Goal: Browse casually: Explore the website without a specific task or goal

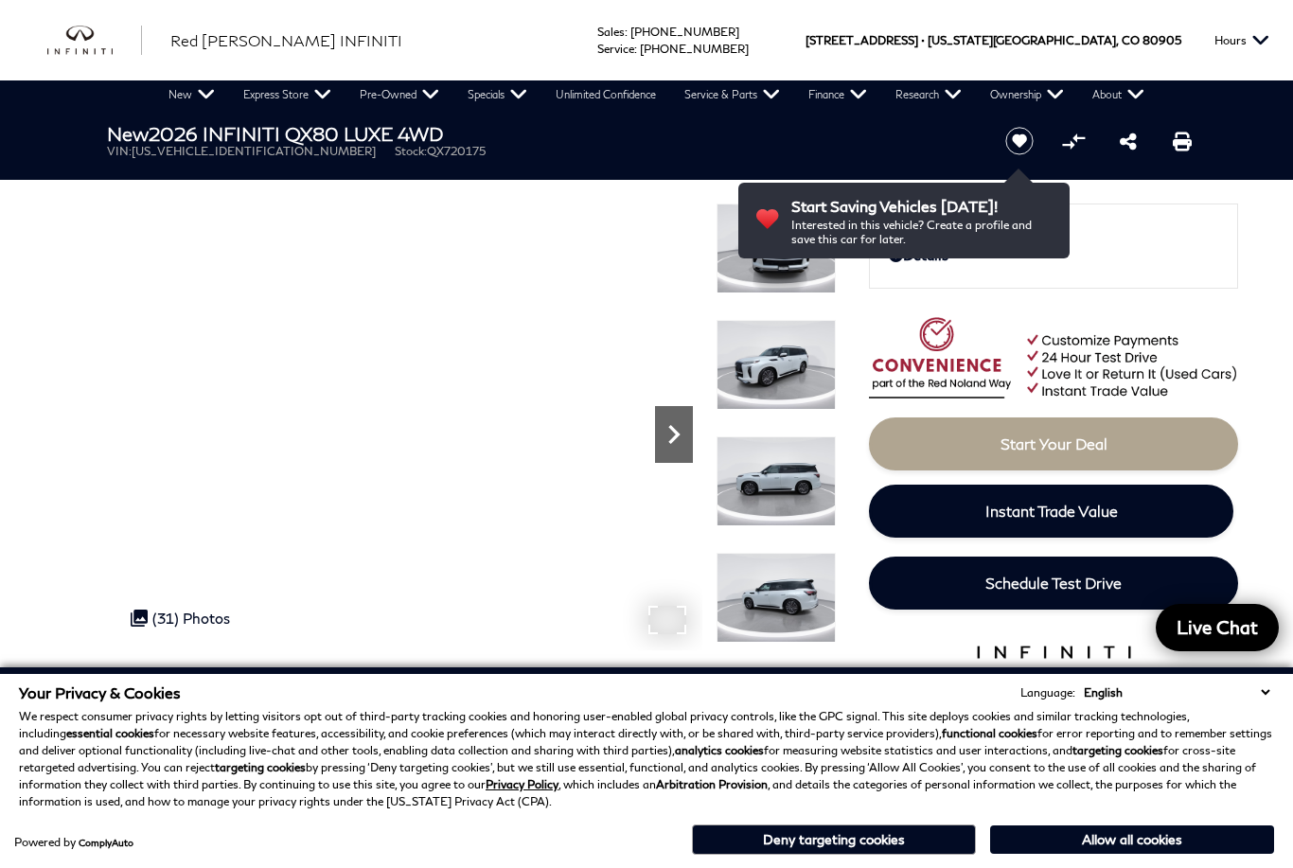
click at [672, 426] on icon "Next" at bounding box center [674, 434] width 38 height 38
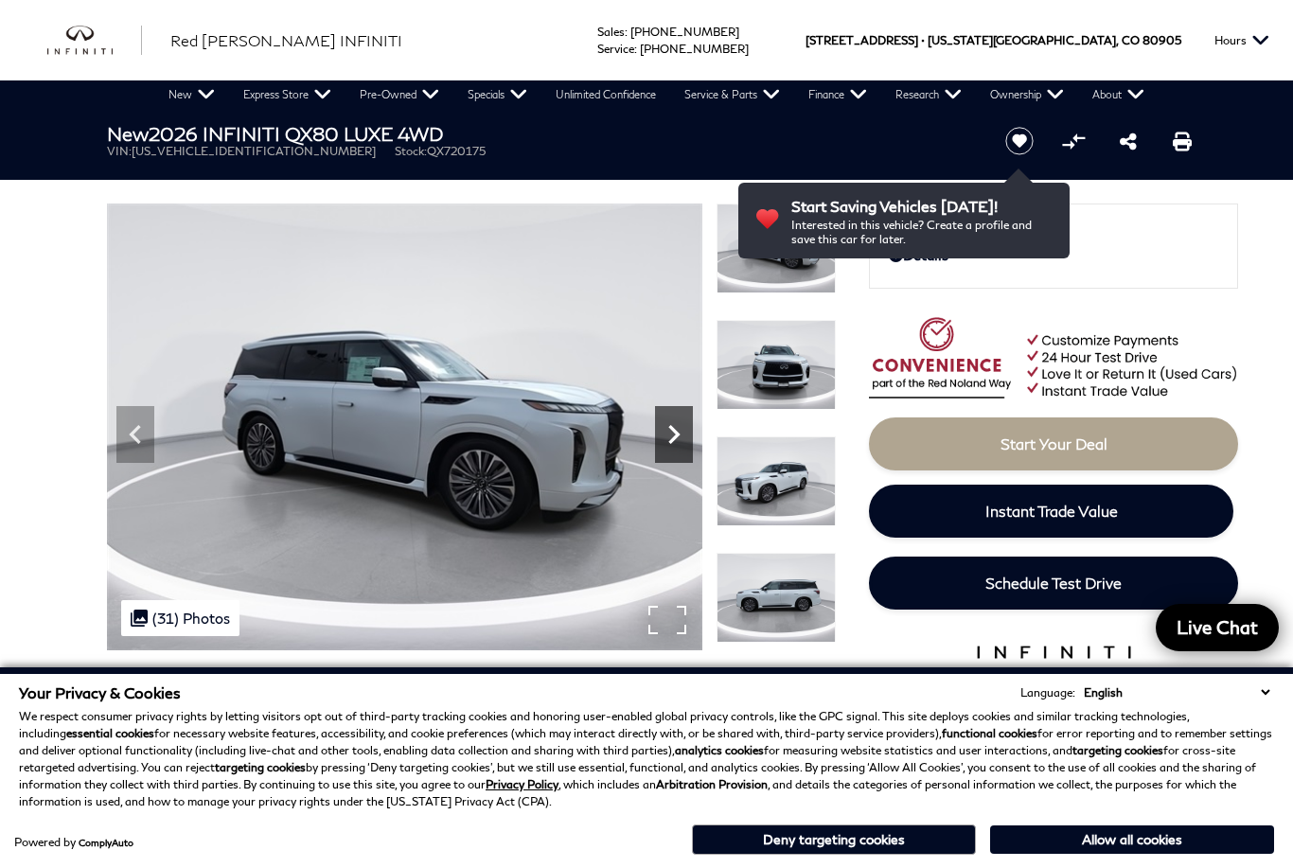
click at [674, 435] on icon "Next" at bounding box center [674, 434] width 38 height 38
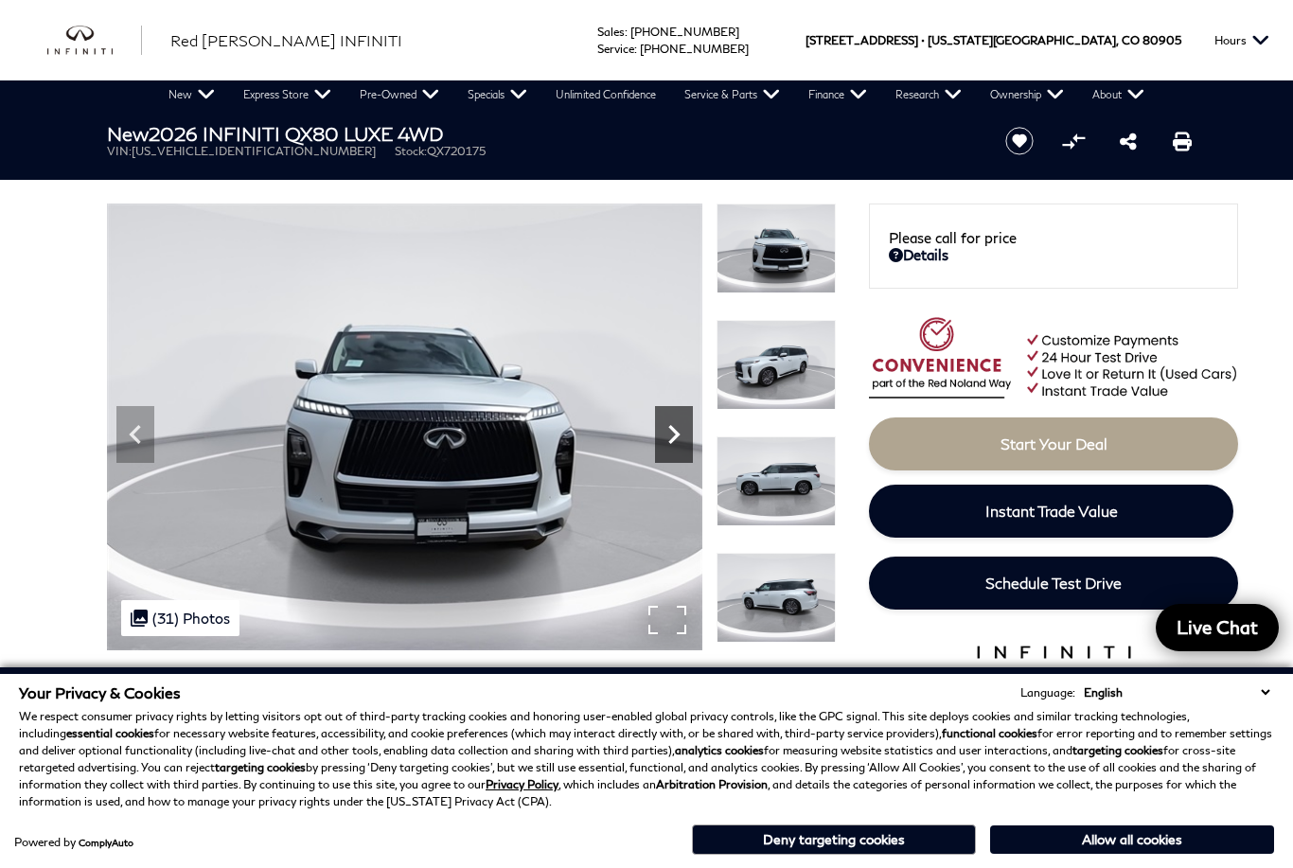
click at [676, 433] on icon "Next" at bounding box center [673, 434] width 11 height 19
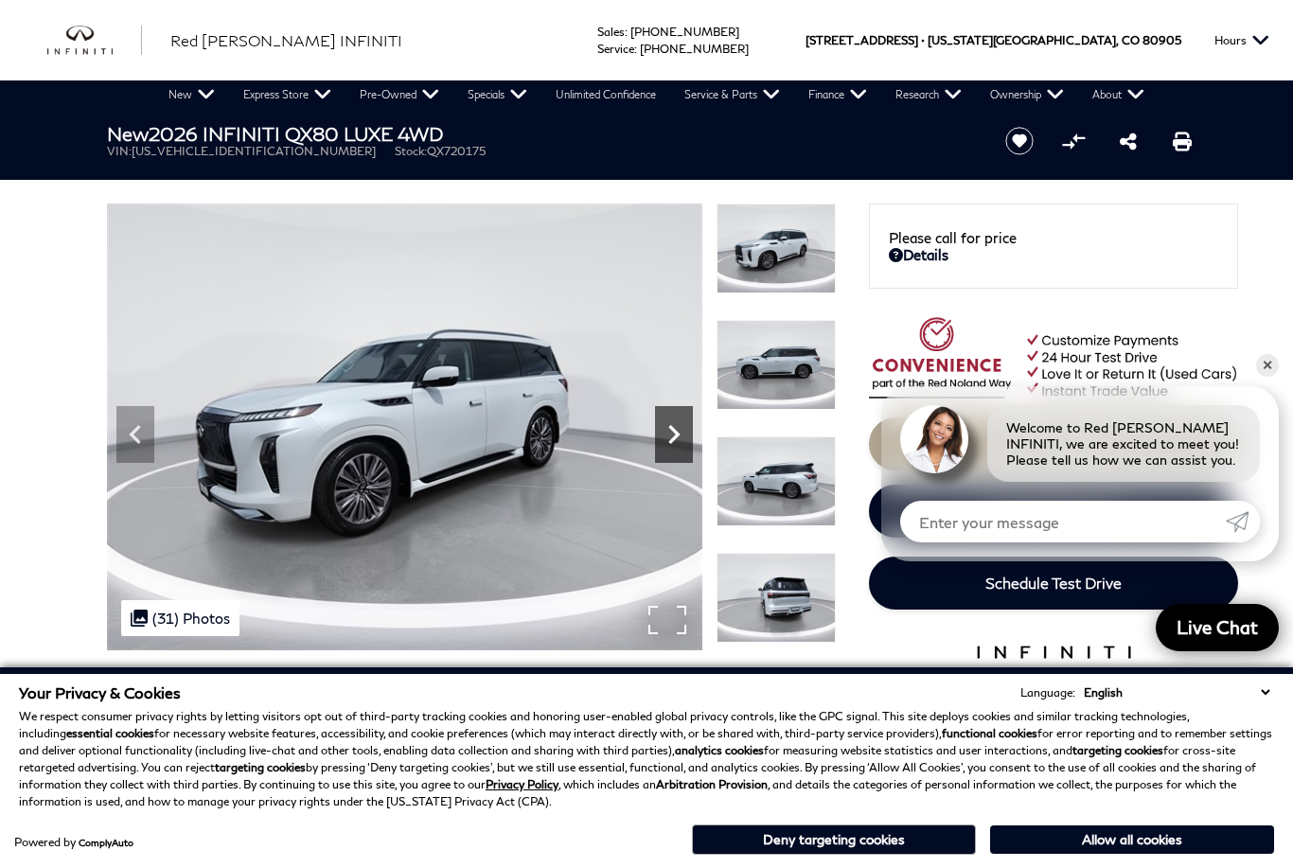
click at [677, 433] on icon "Next" at bounding box center [673, 434] width 11 height 19
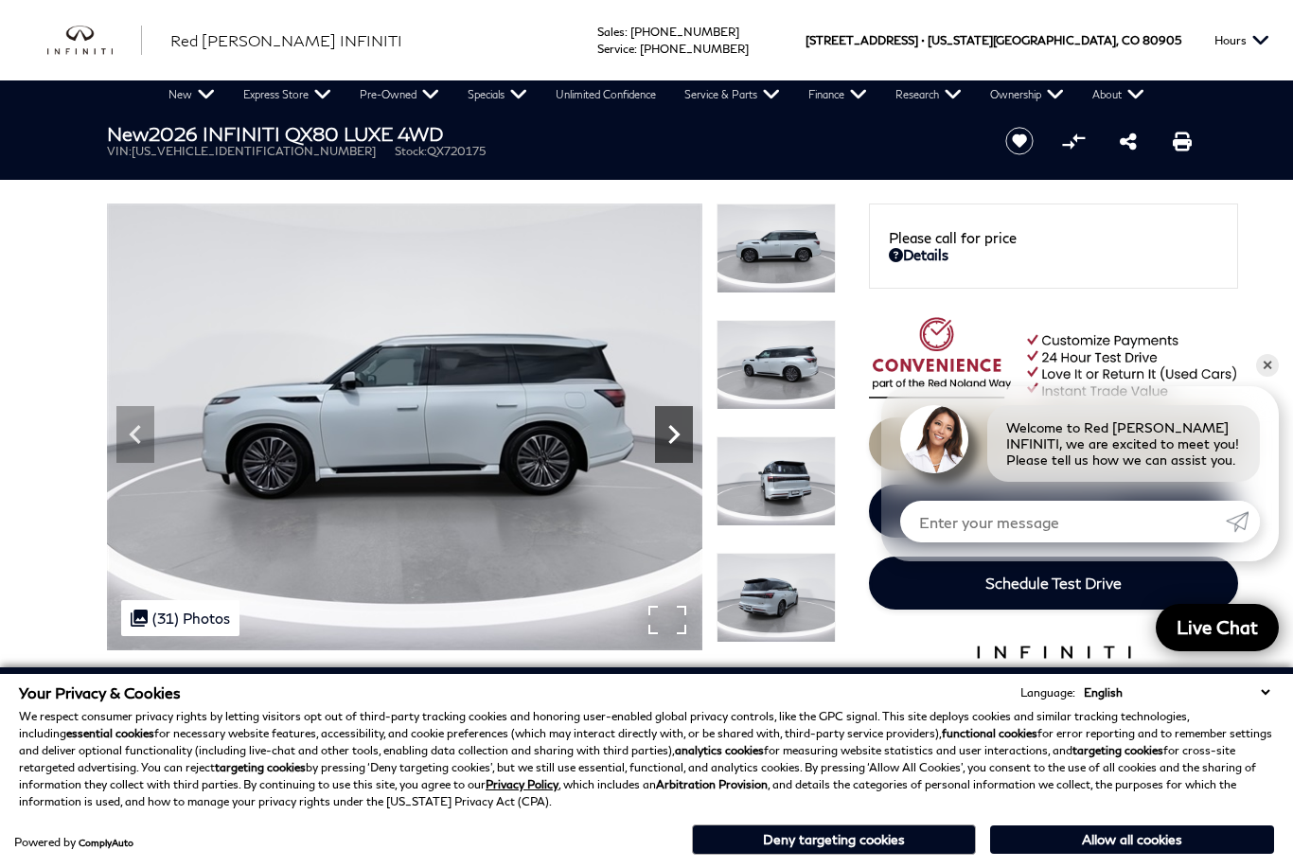
click at [685, 432] on icon "Next" at bounding box center [674, 434] width 38 height 38
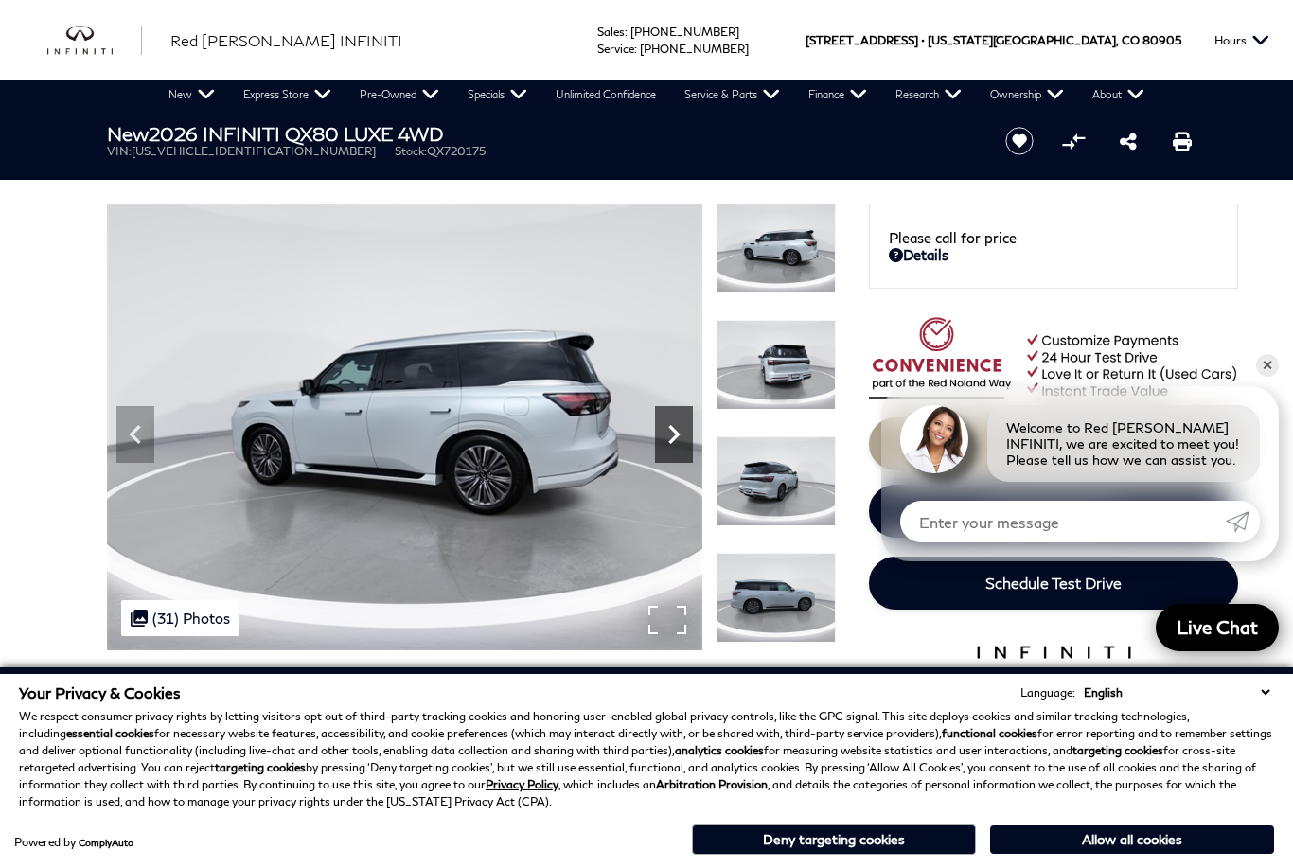
click at [680, 434] on icon "Next" at bounding box center [674, 434] width 38 height 38
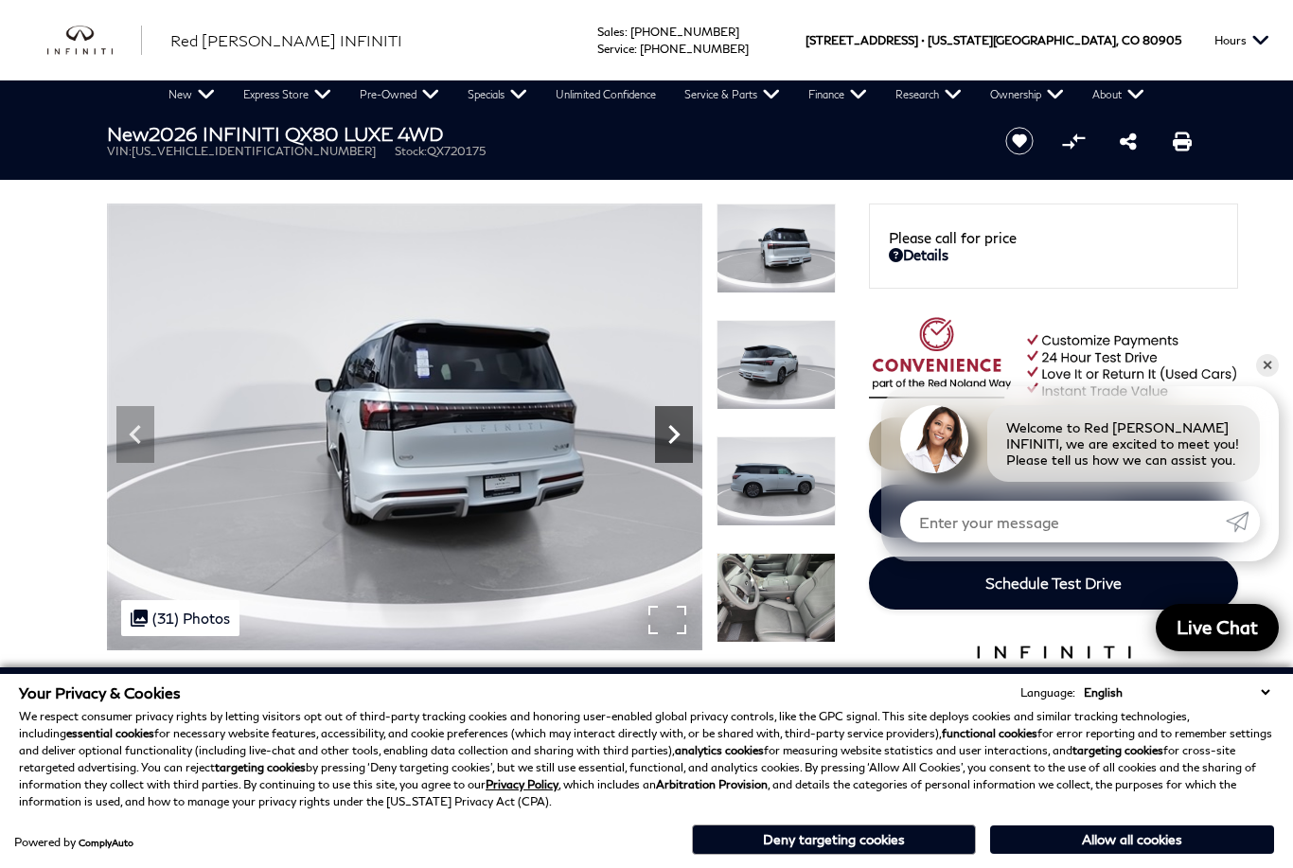
click at [673, 439] on icon "Next" at bounding box center [673, 434] width 11 height 19
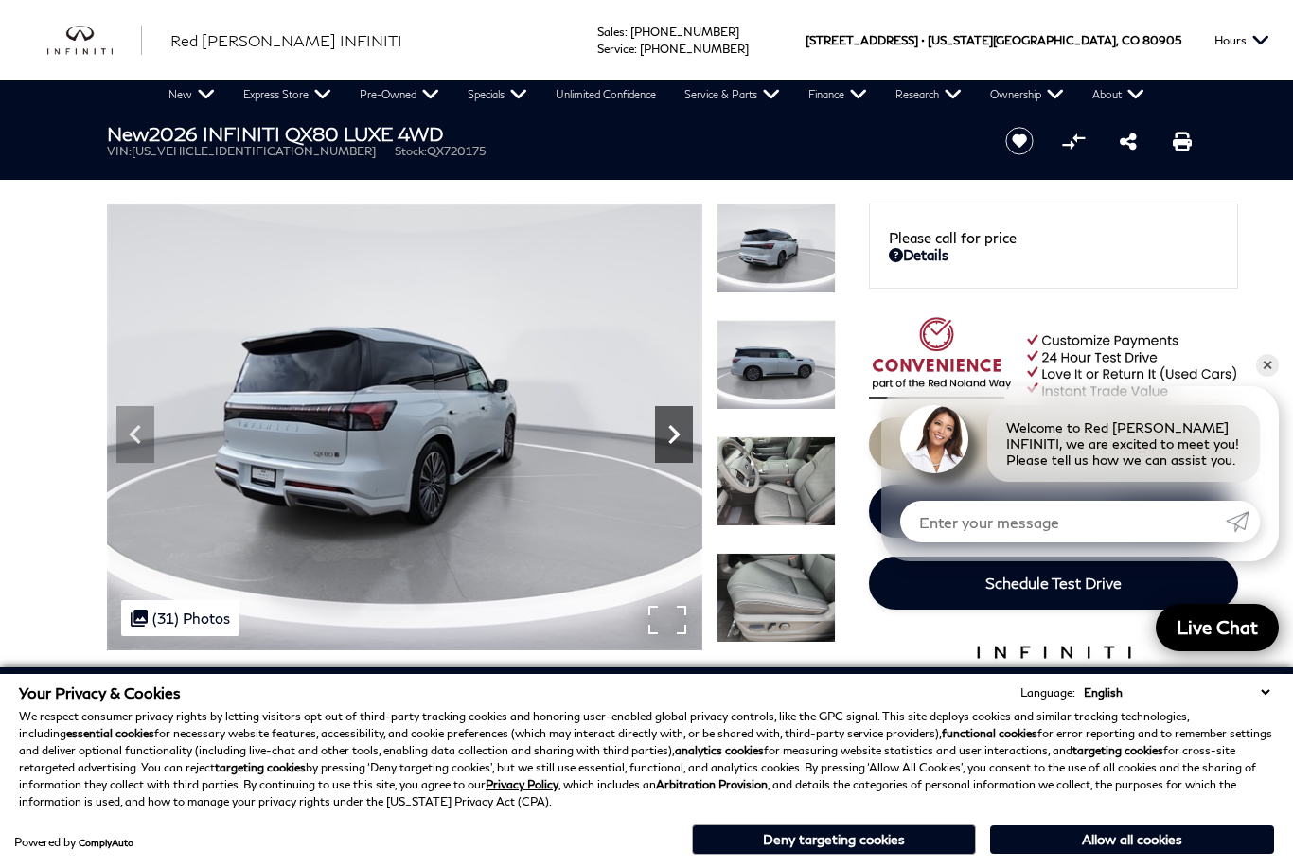
click at [669, 434] on icon "Next" at bounding box center [674, 434] width 38 height 38
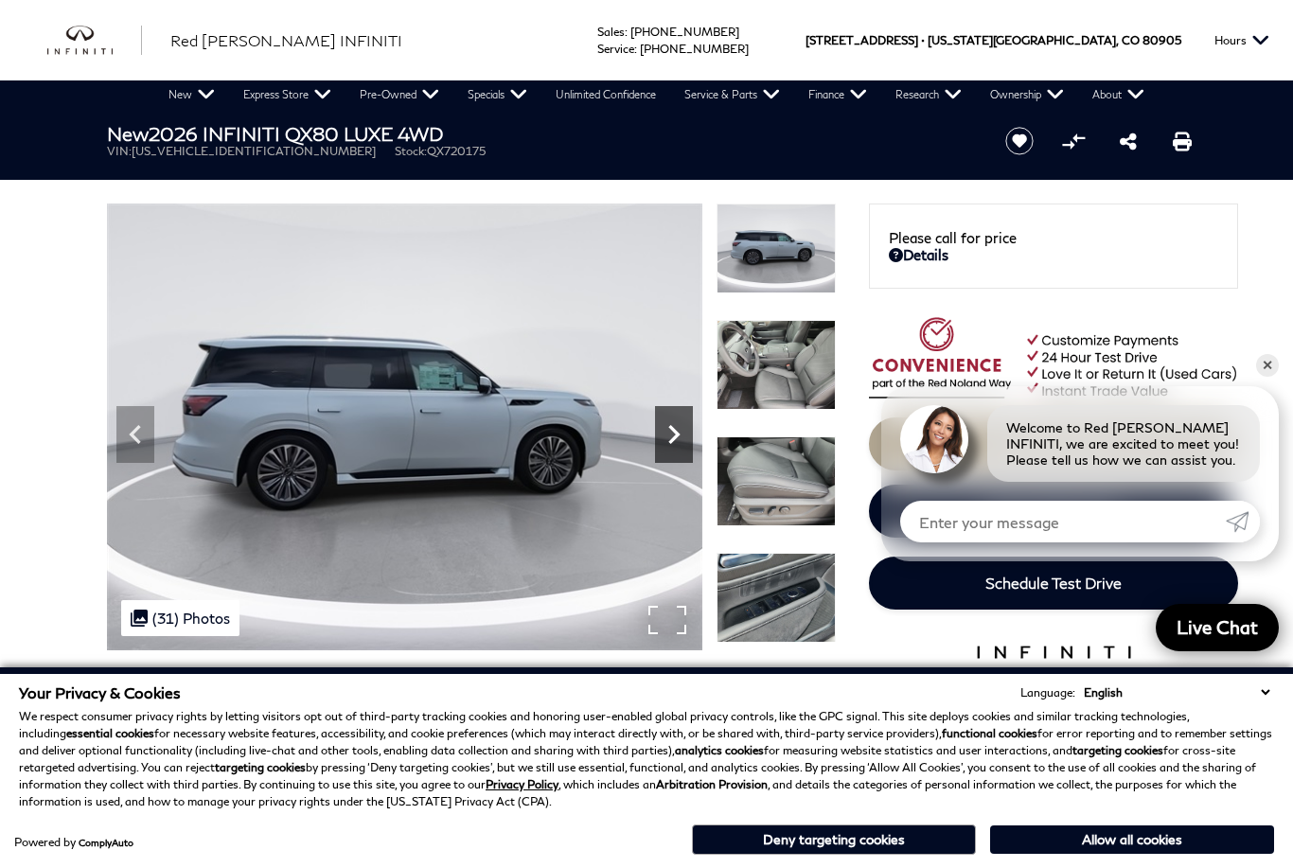
click at [675, 432] on icon "Next" at bounding box center [673, 434] width 11 height 19
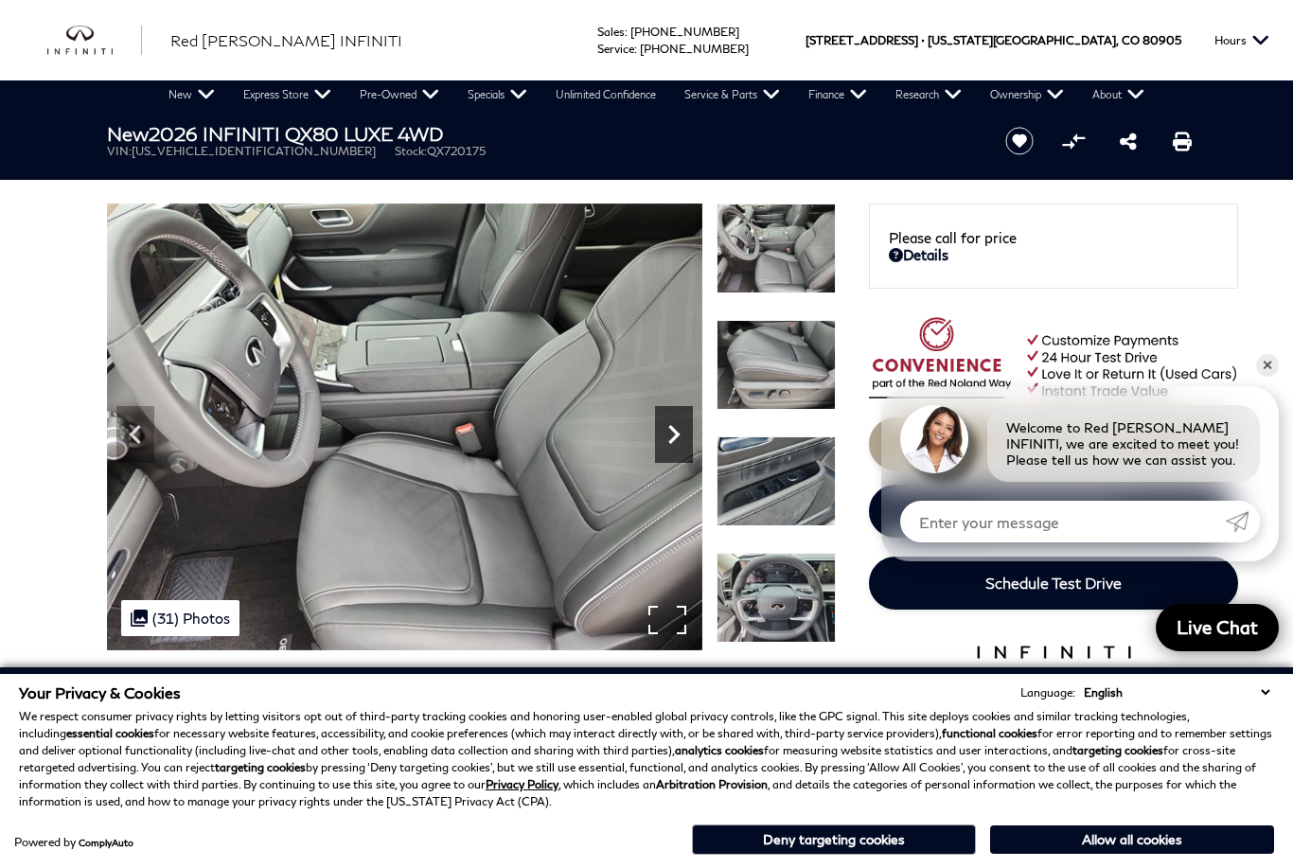
click at [674, 435] on icon "Next" at bounding box center [674, 434] width 38 height 38
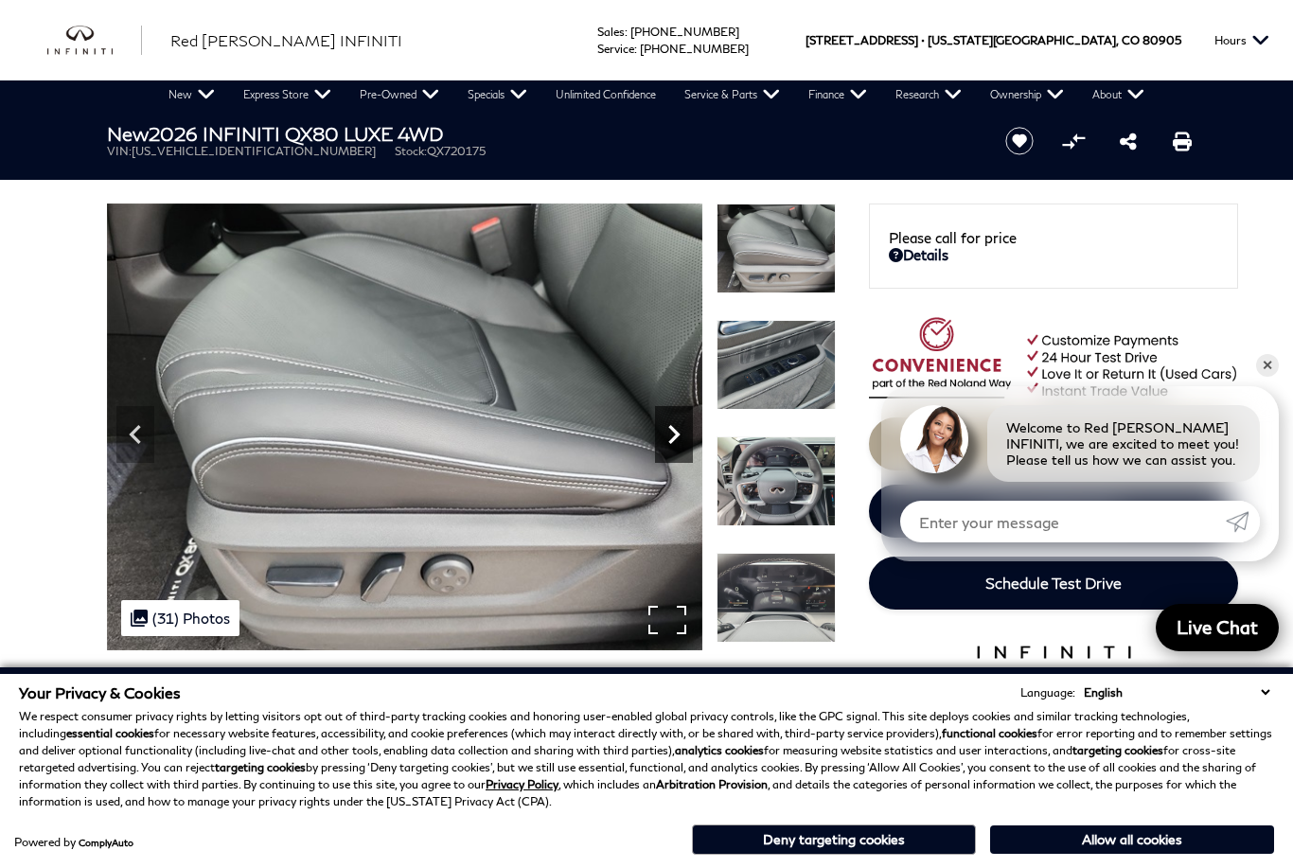
click at [673, 439] on icon "Next" at bounding box center [673, 434] width 11 height 19
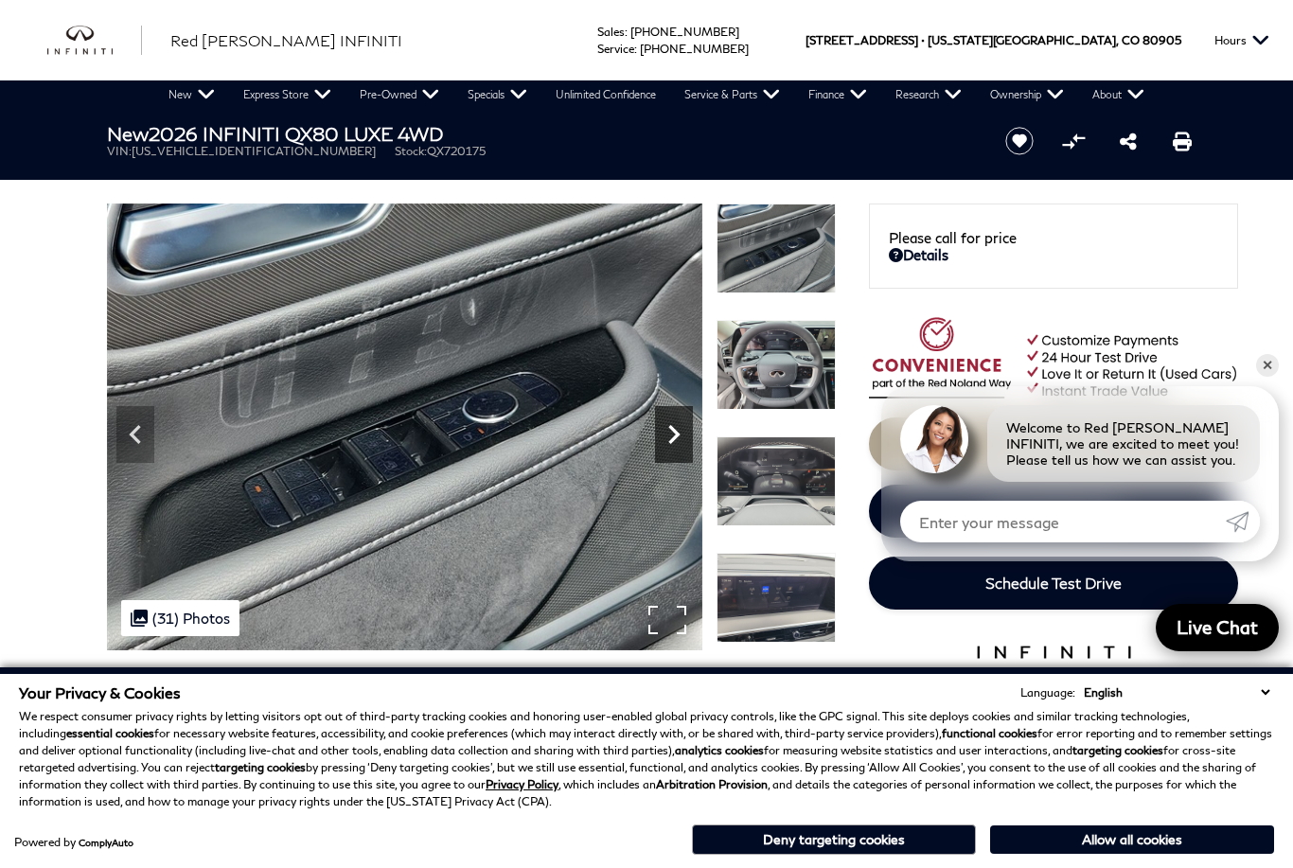
click at [678, 423] on icon "Next" at bounding box center [674, 434] width 38 height 38
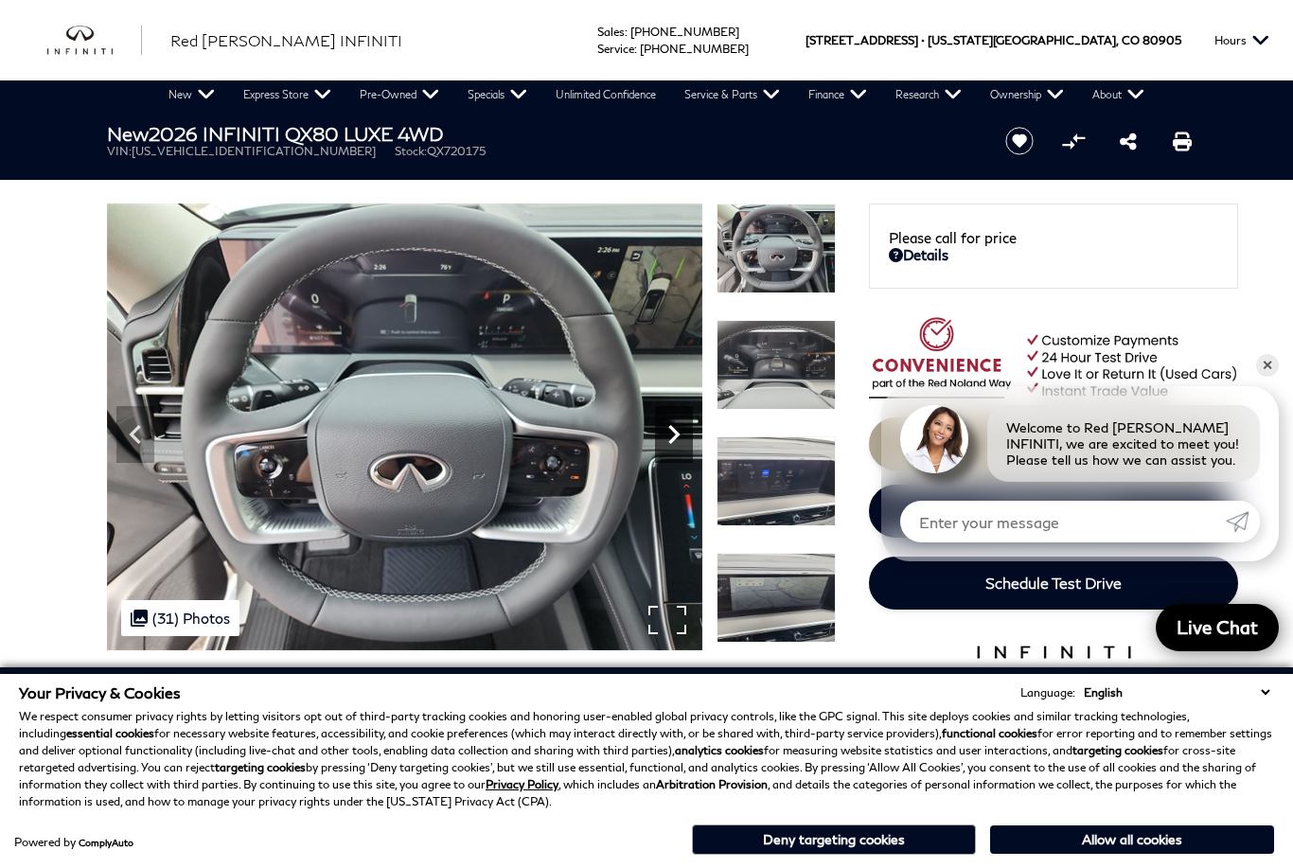
click at [672, 442] on icon "Next" at bounding box center [673, 434] width 11 height 19
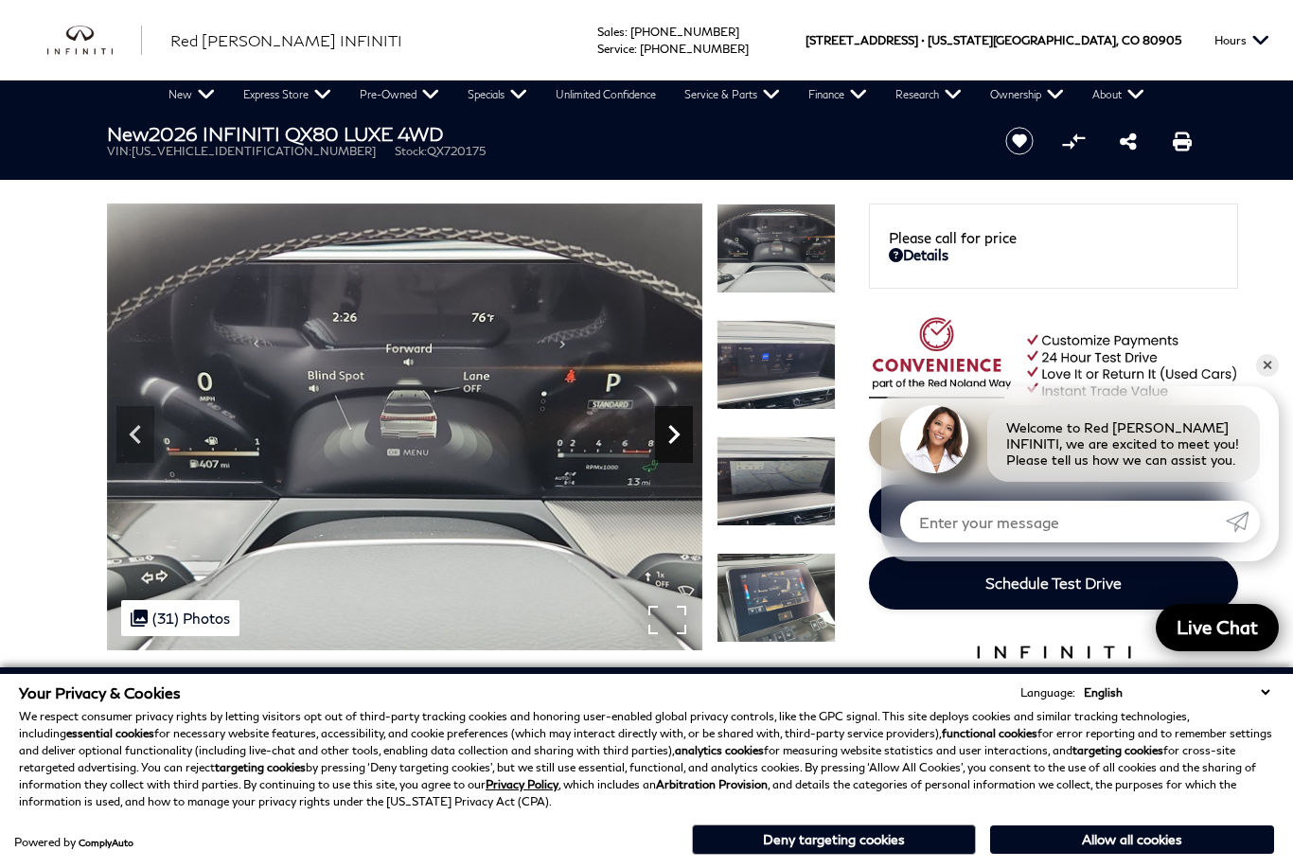
click at [665, 432] on icon "Next" at bounding box center [674, 434] width 38 height 38
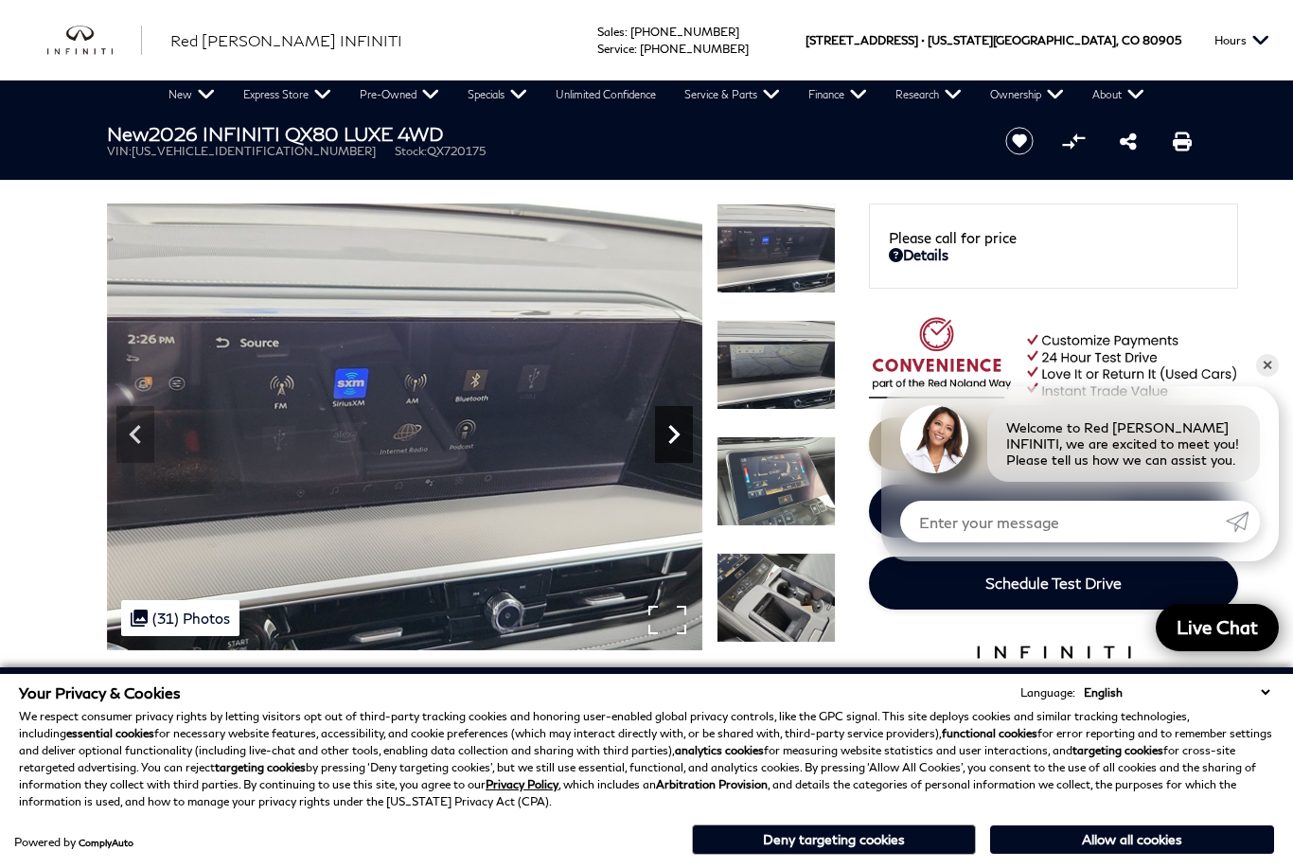
click at [677, 435] on icon "Next" at bounding box center [673, 434] width 11 height 19
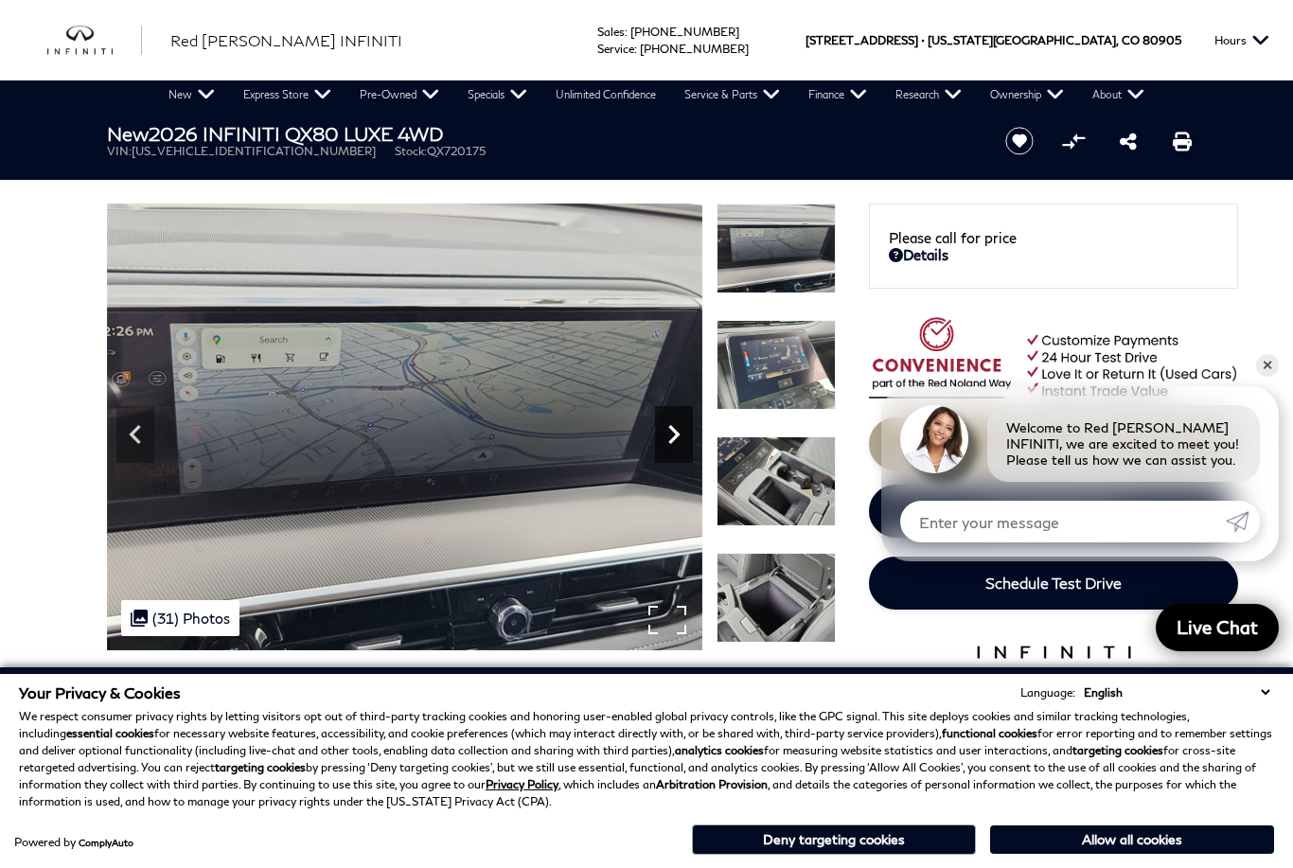
click at [674, 439] on icon "Next" at bounding box center [673, 434] width 11 height 19
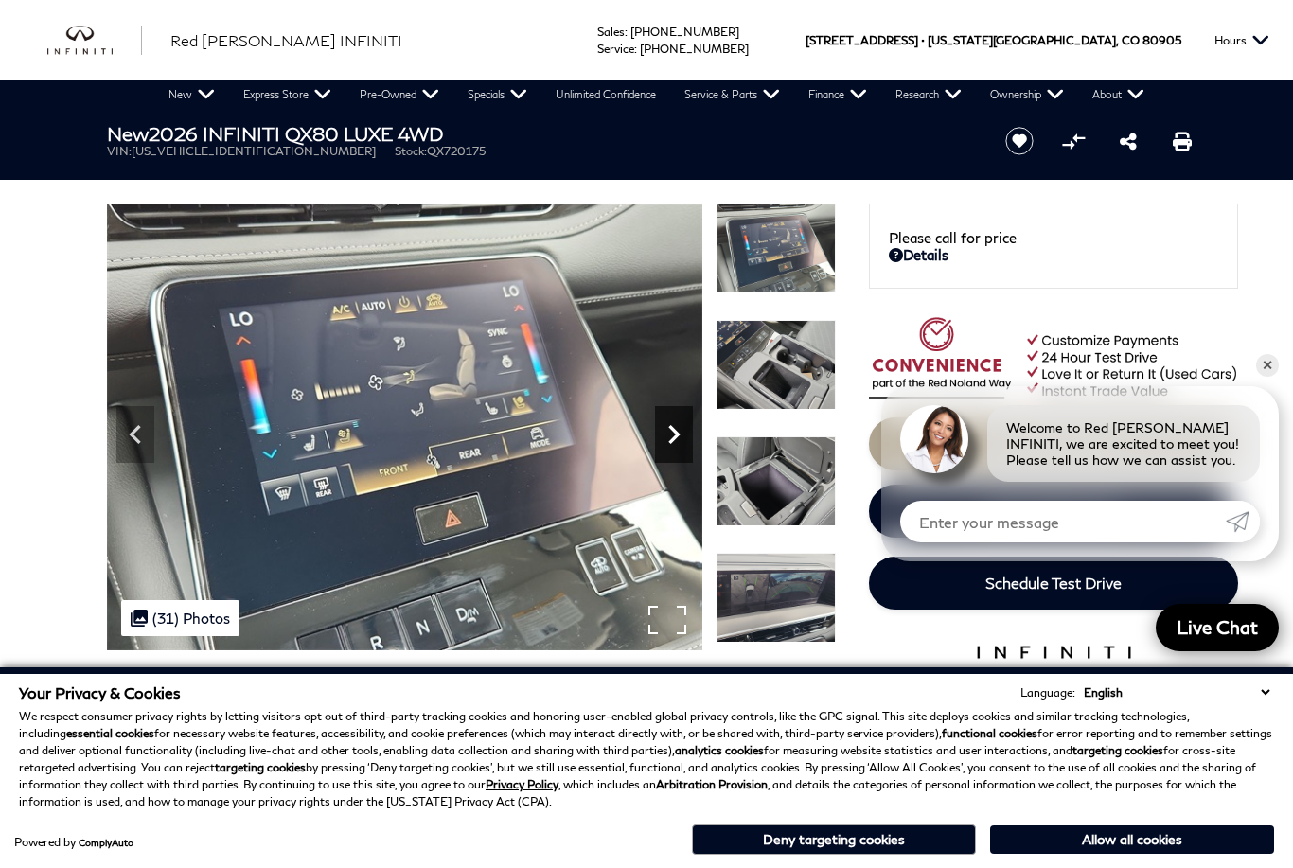
click at [691, 431] on icon "Next" at bounding box center [674, 434] width 38 height 38
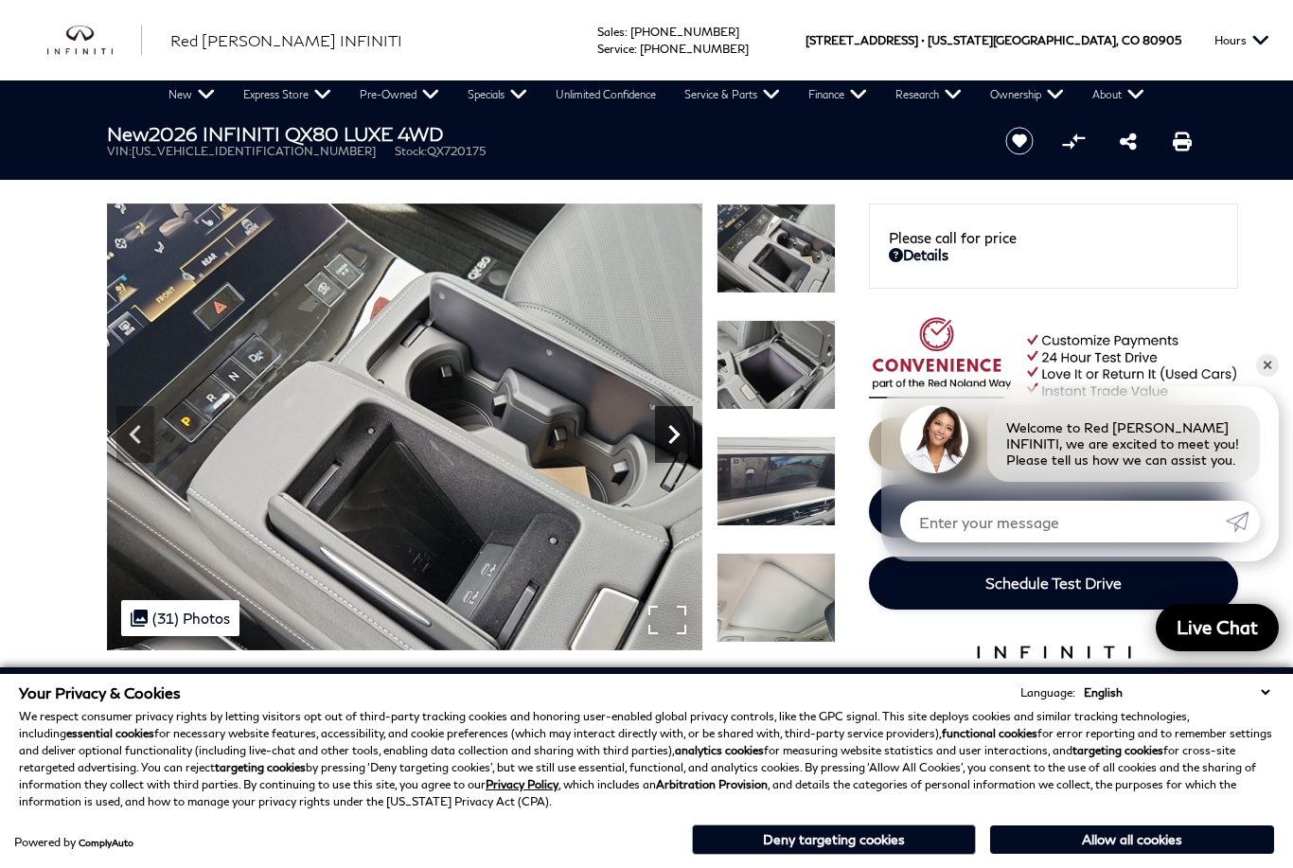
click at [682, 422] on icon "Next" at bounding box center [674, 434] width 38 height 38
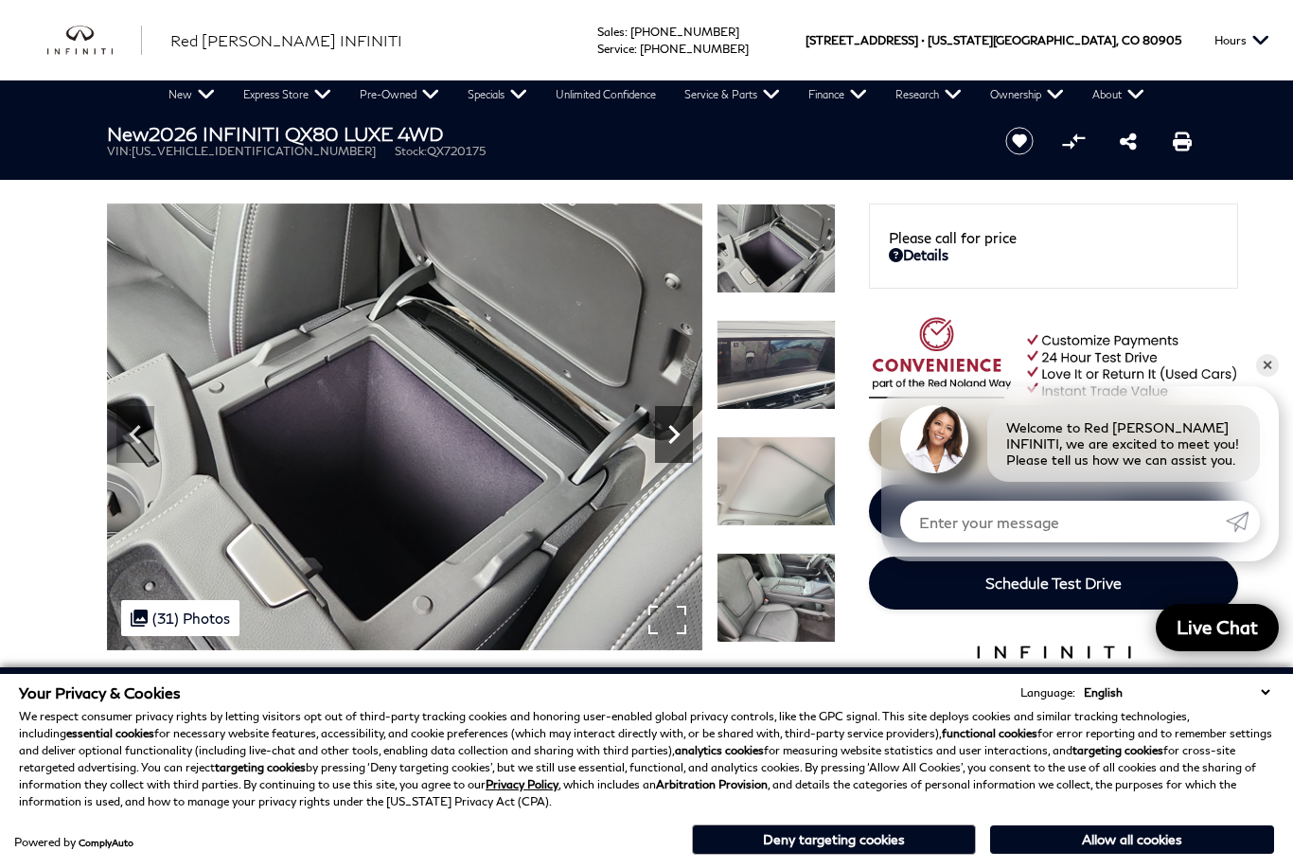
click at [671, 436] on icon "Next" at bounding box center [674, 434] width 38 height 38
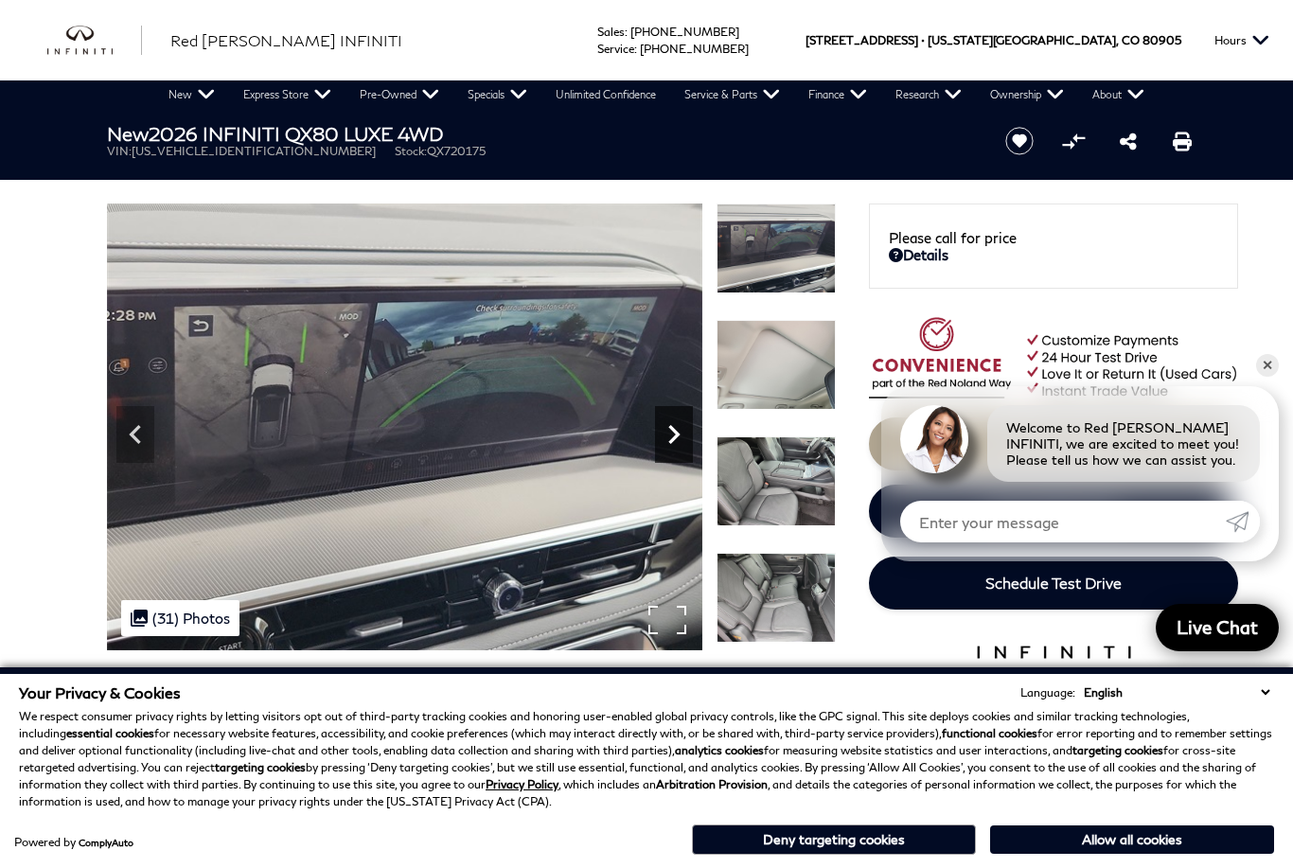
click at [672, 428] on icon "Next" at bounding box center [673, 434] width 11 height 19
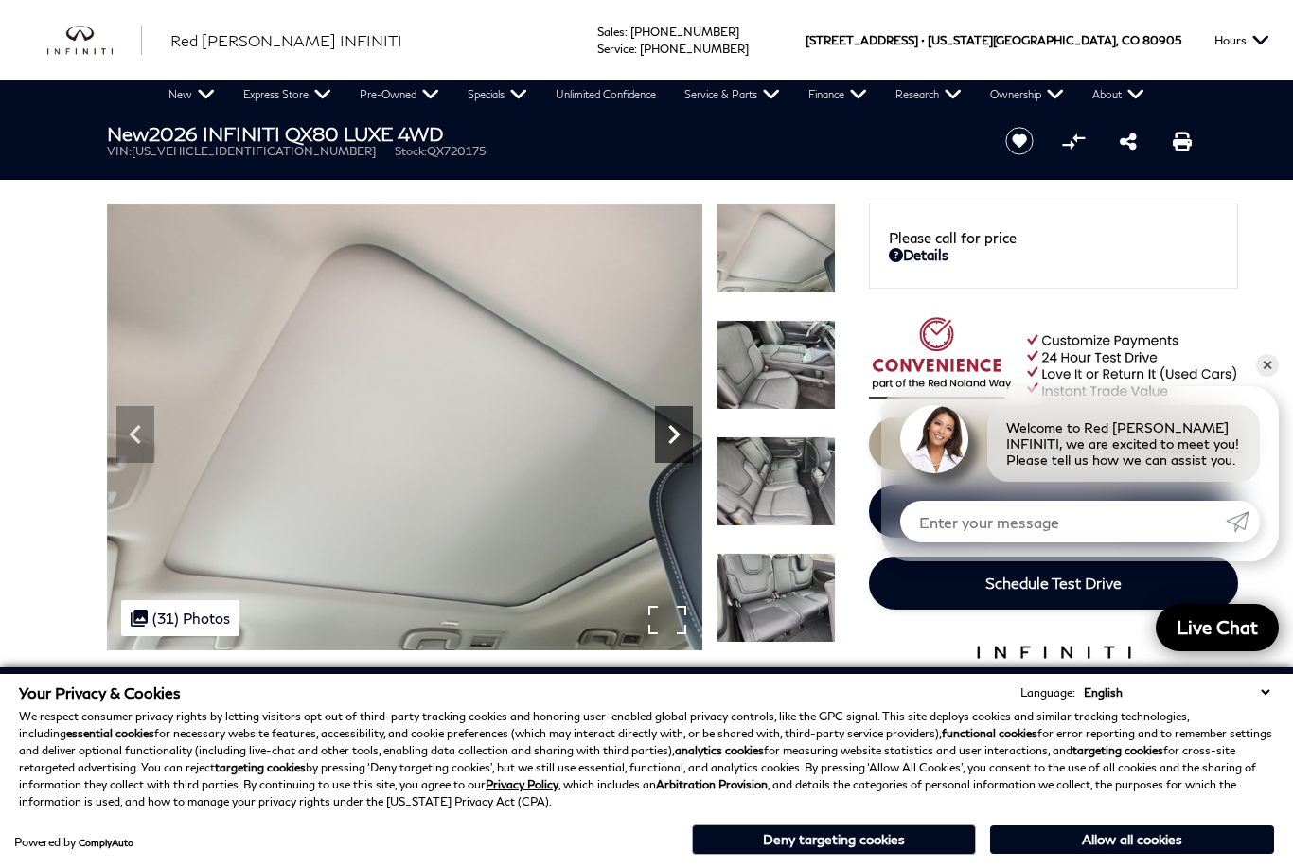
click at [669, 438] on icon "Next" at bounding box center [674, 434] width 38 height 38
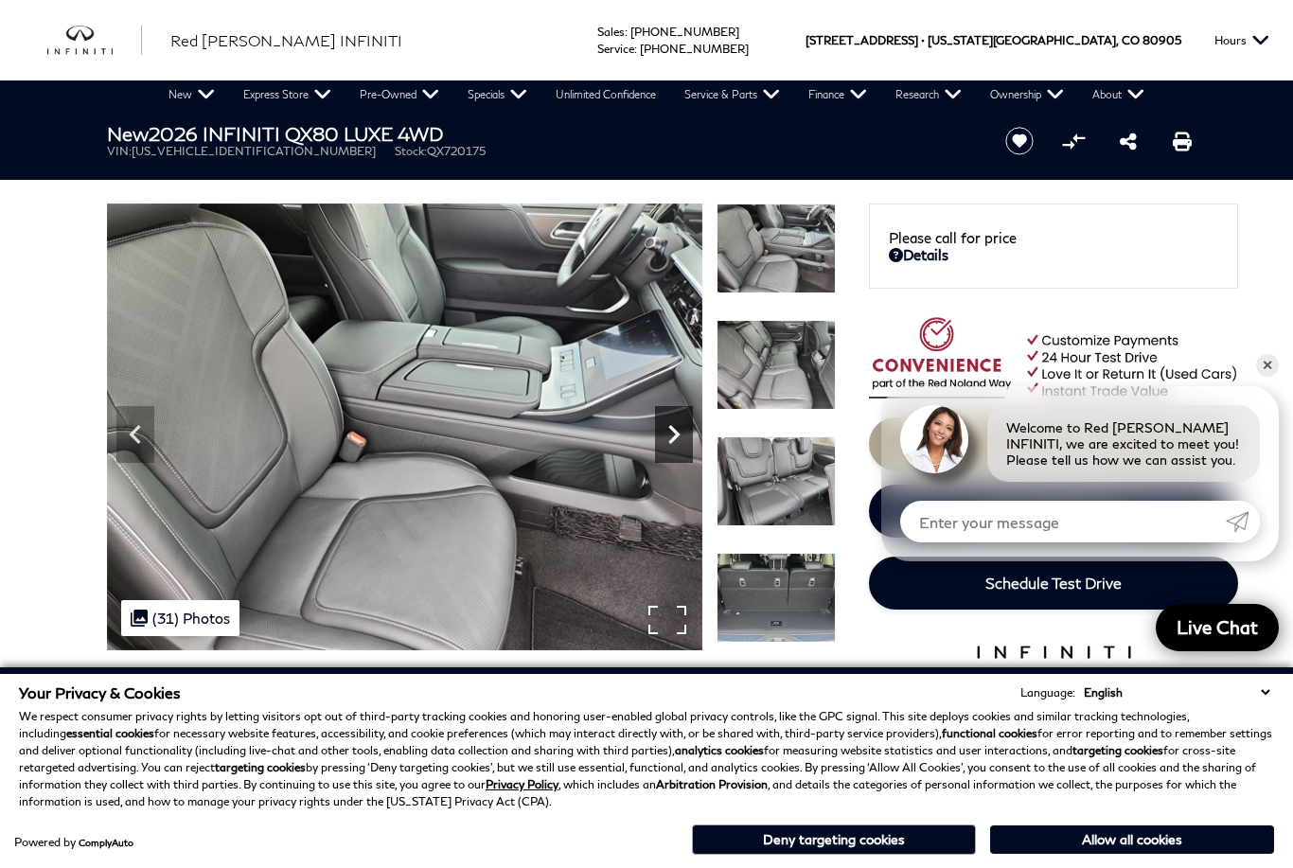
click at [678, 439] on icon "Next" at bounding box center [674, 434] width 38 height 38
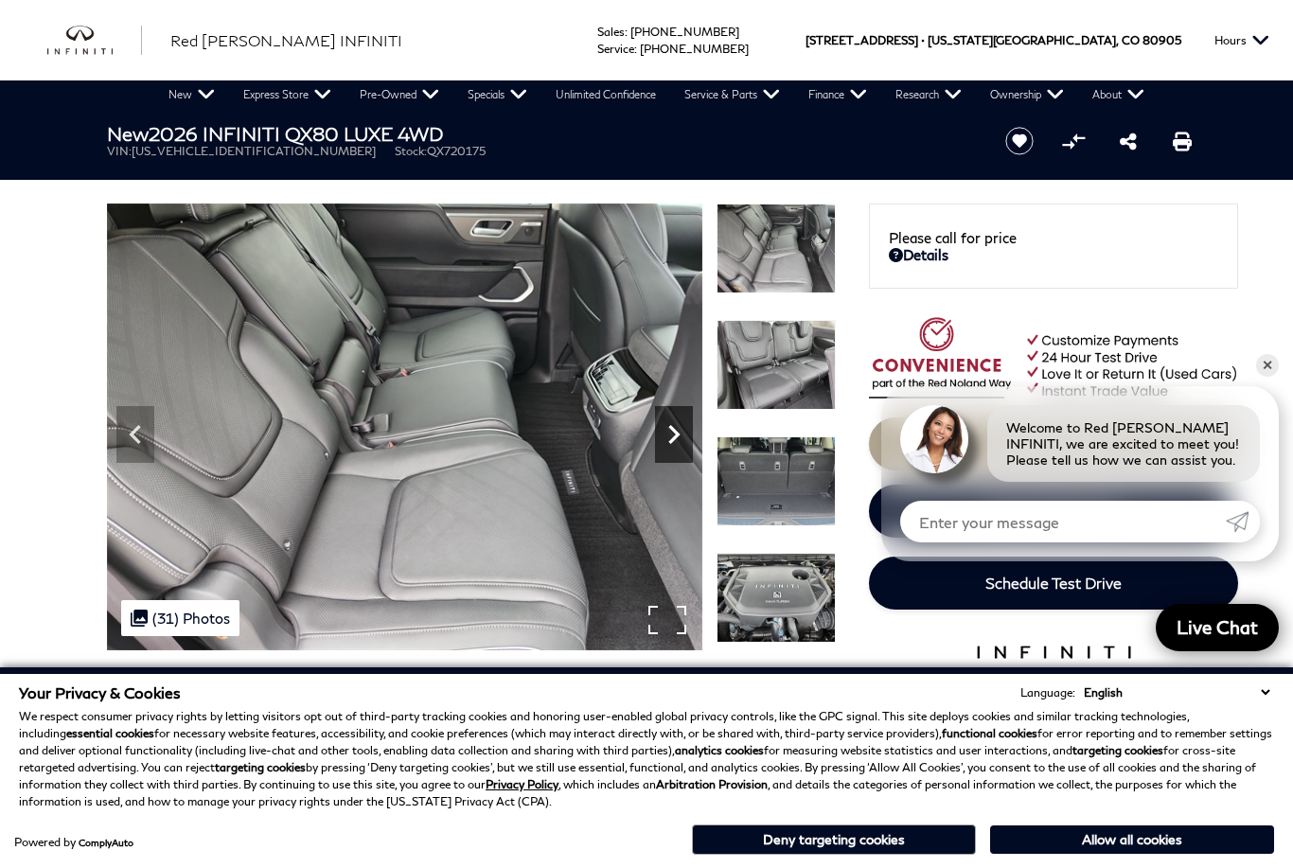
click at [677, 433] on icon "Next" at bounding box center [673, 434] width 11 height 19
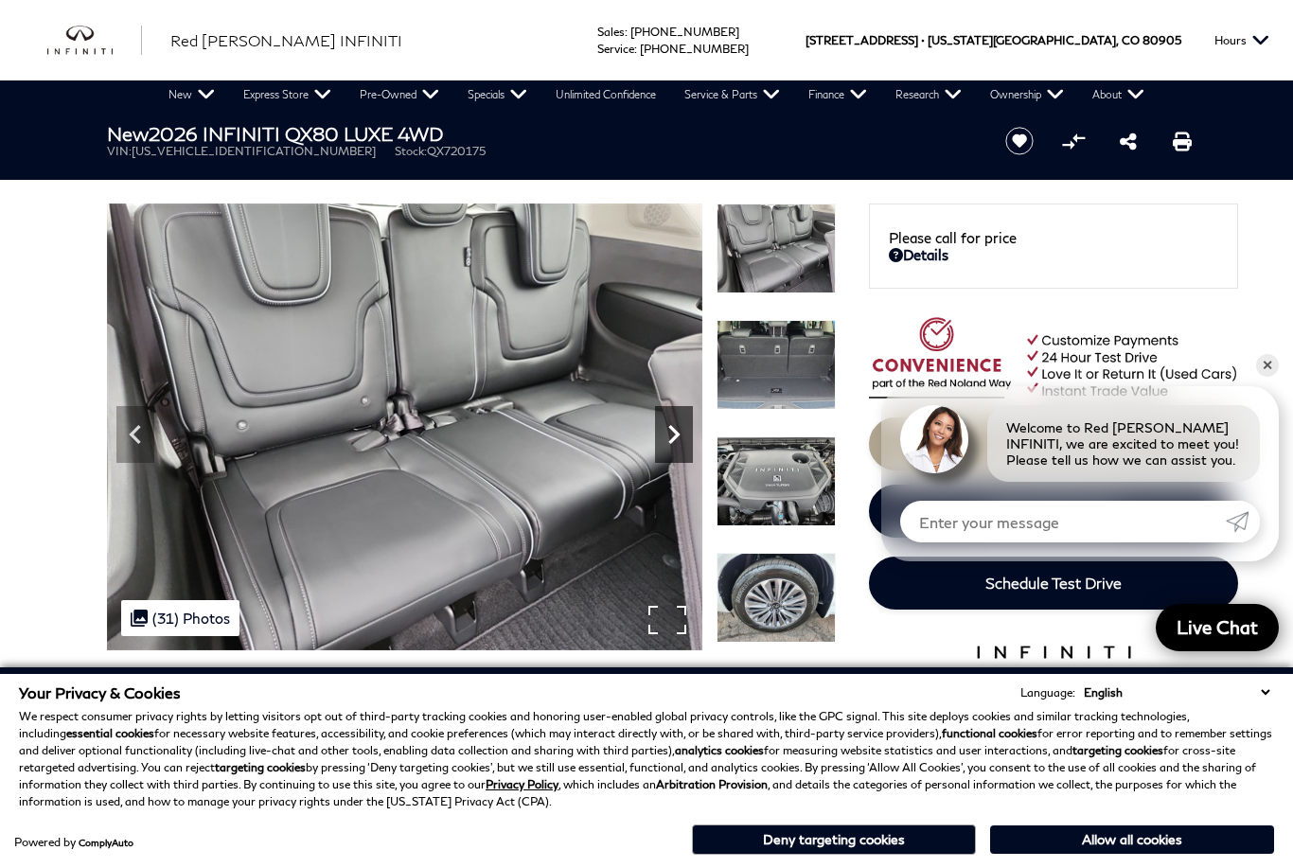
click at [657, 429] on icon "Next" at bounding box center [674, 434] width 38 height 38
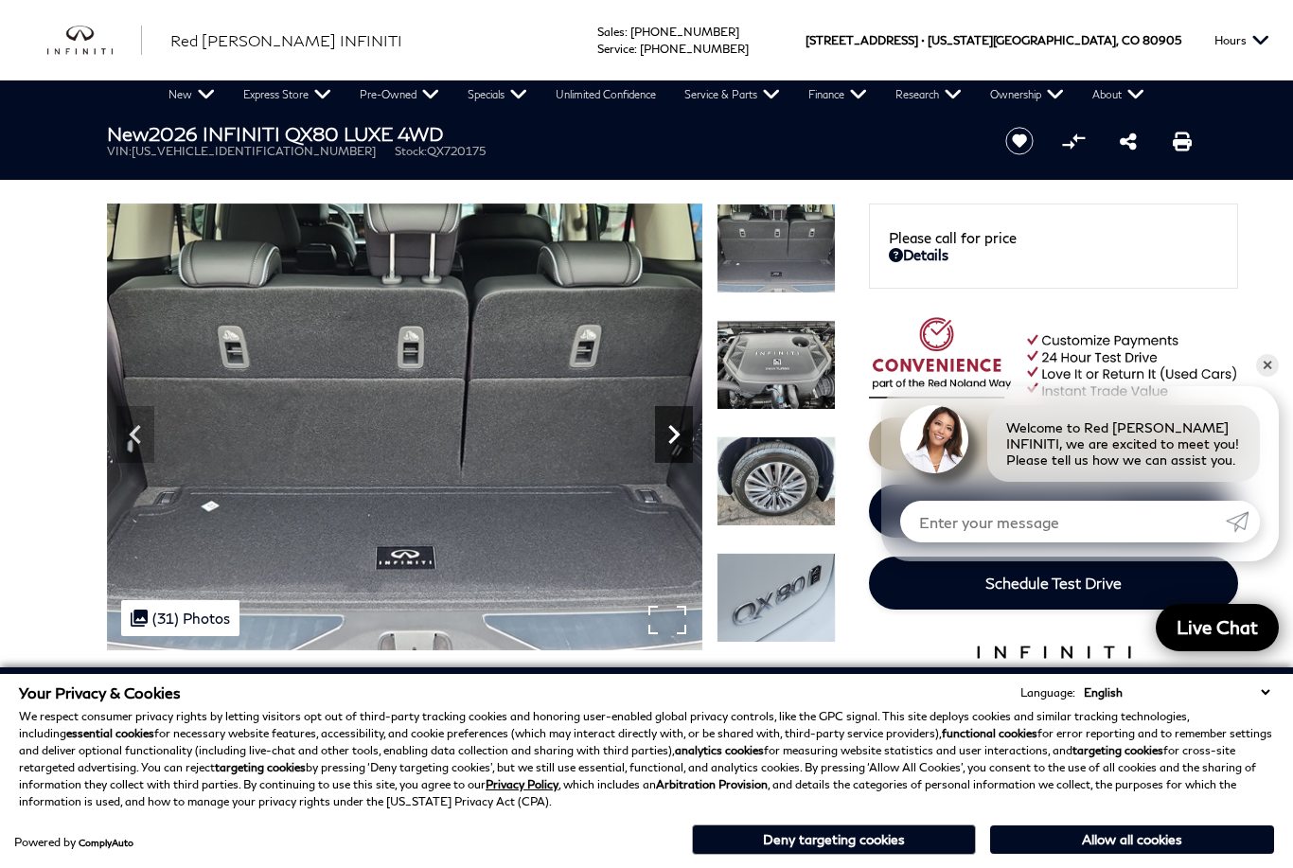
click at [669, 435] on icon "Next" at bounding box center [674, 434] width 38 height 38
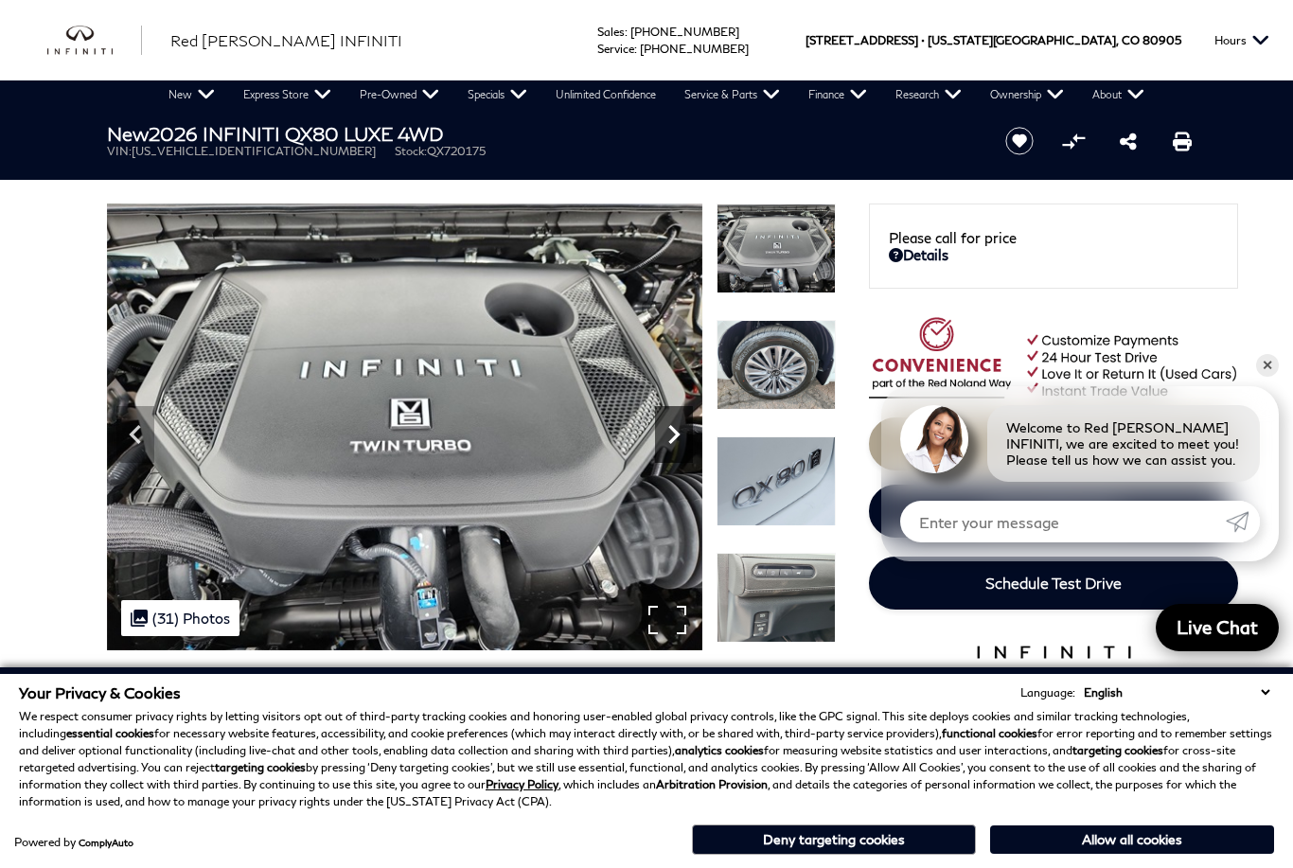
click at [677, 426] on icon "Next" at bounding box center [674, 434] width 38 height 38
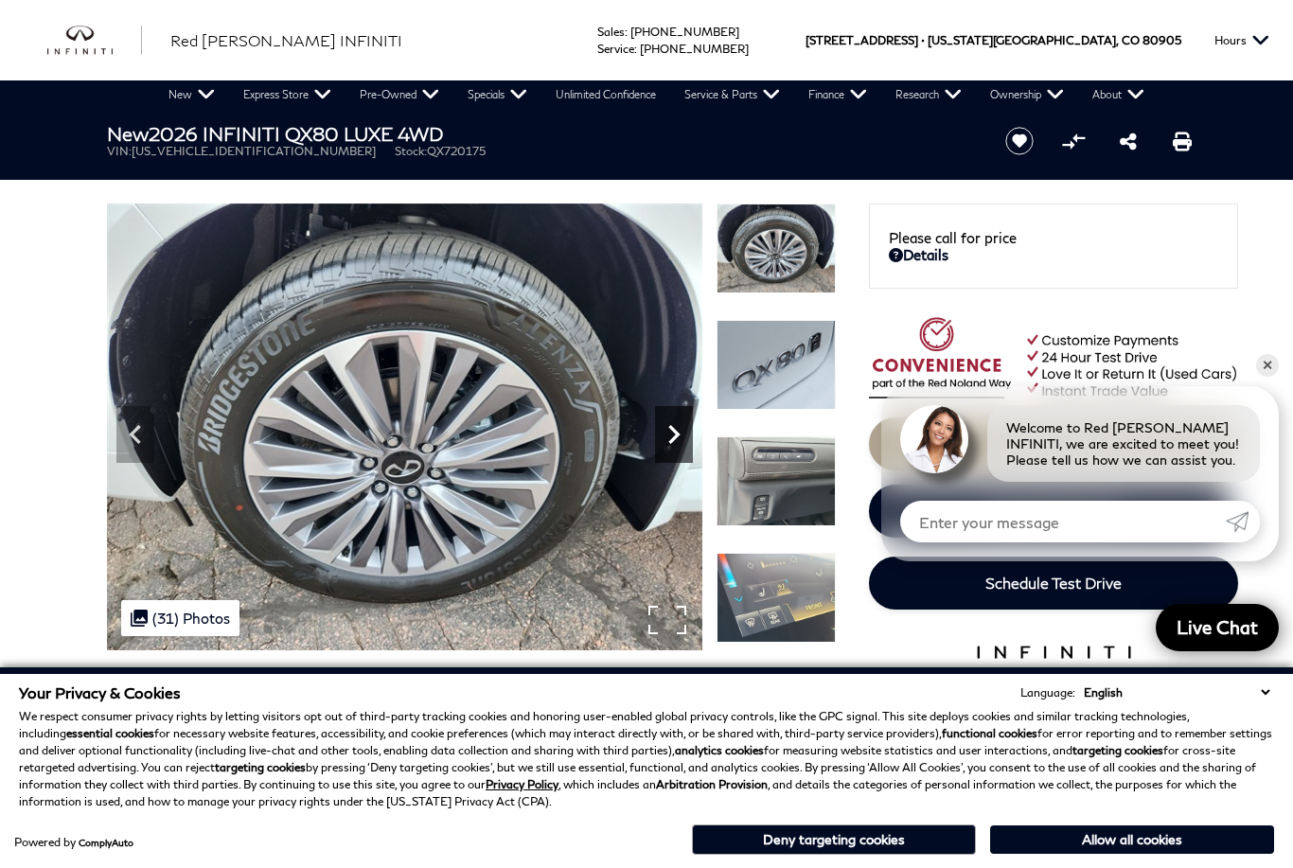
click at [677, 432] on icon "Next" at bounding box center [673, 434] width 11 height 19
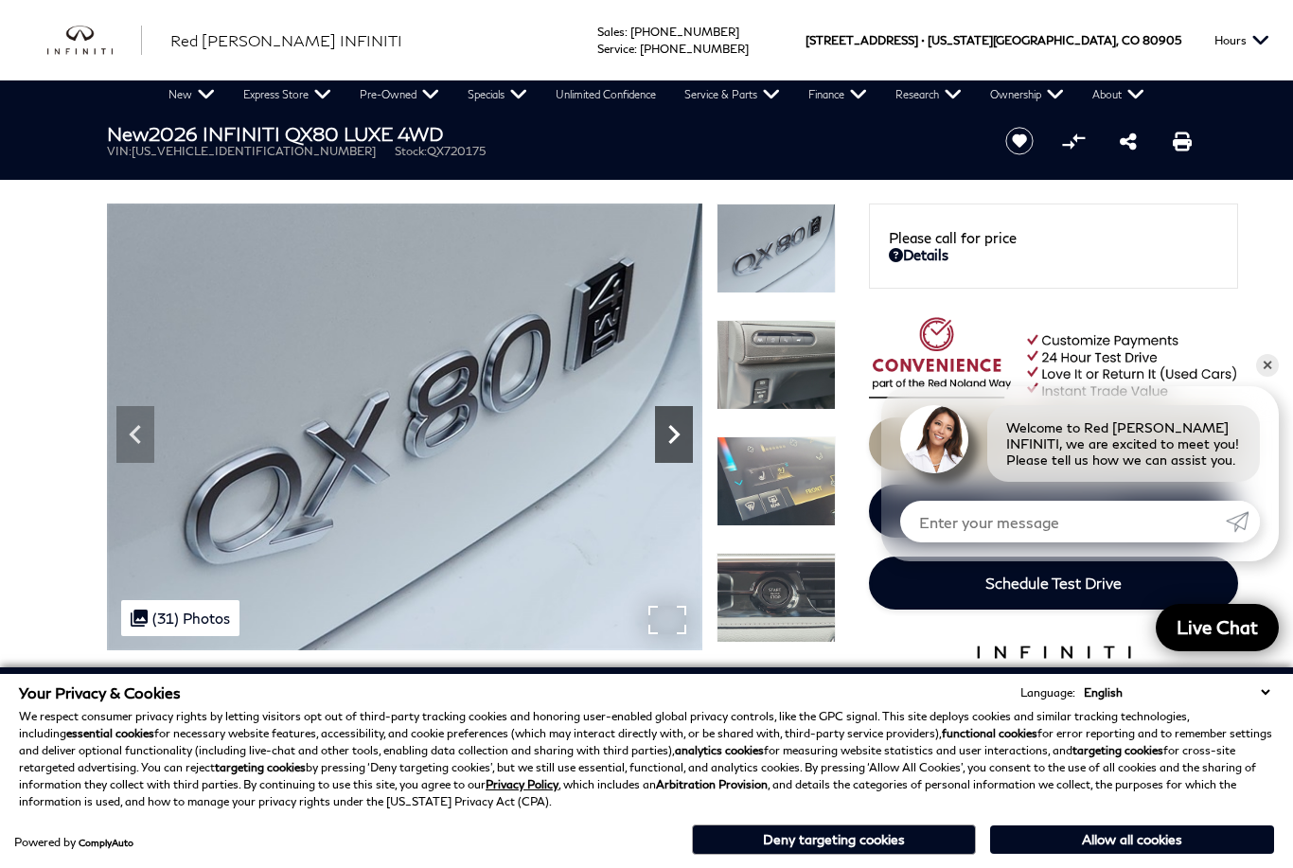
click at [678, 433] on icon "Next" at bounding box center [673, 434] width 11 height 19
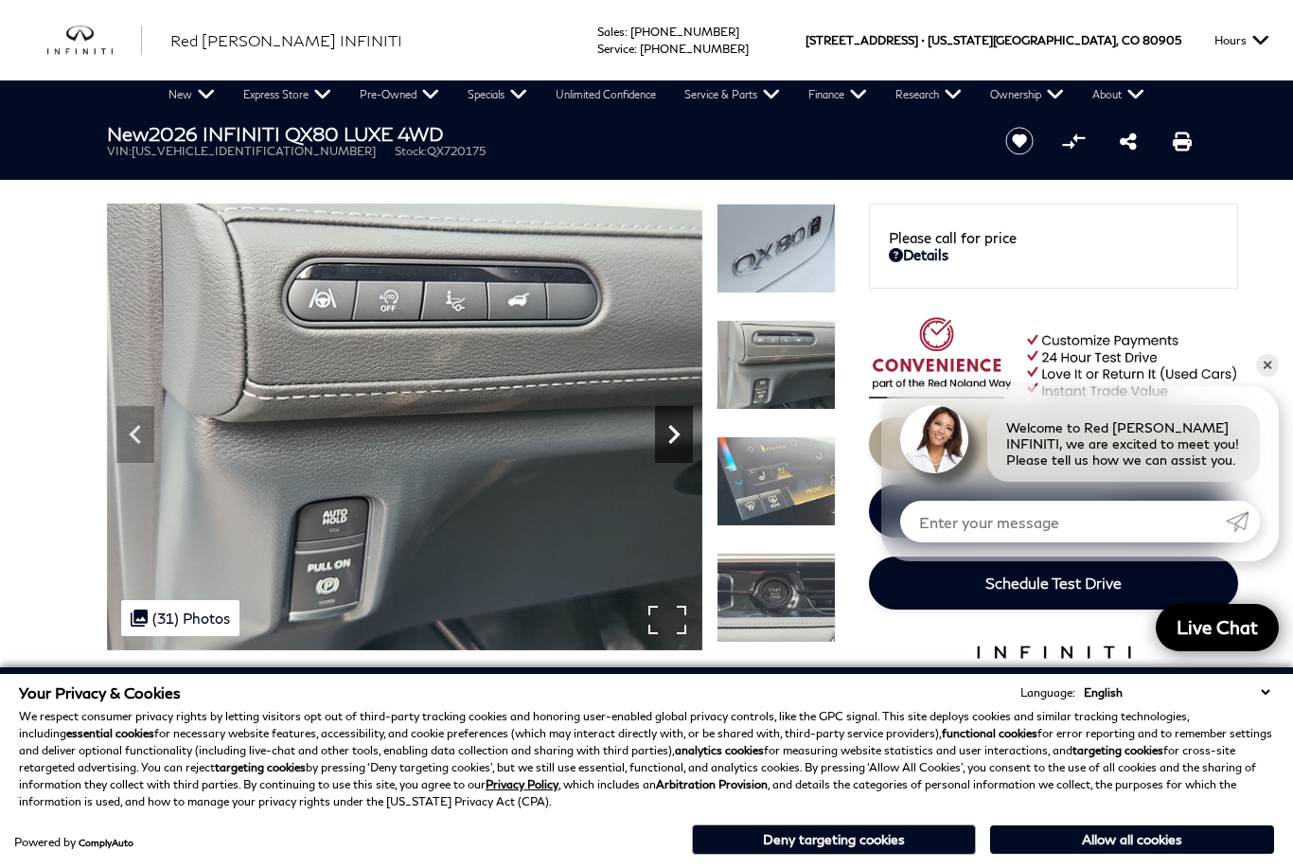
click at [674, 426] on icon "Next" at bounding box center [674, 434] width 38 height 38
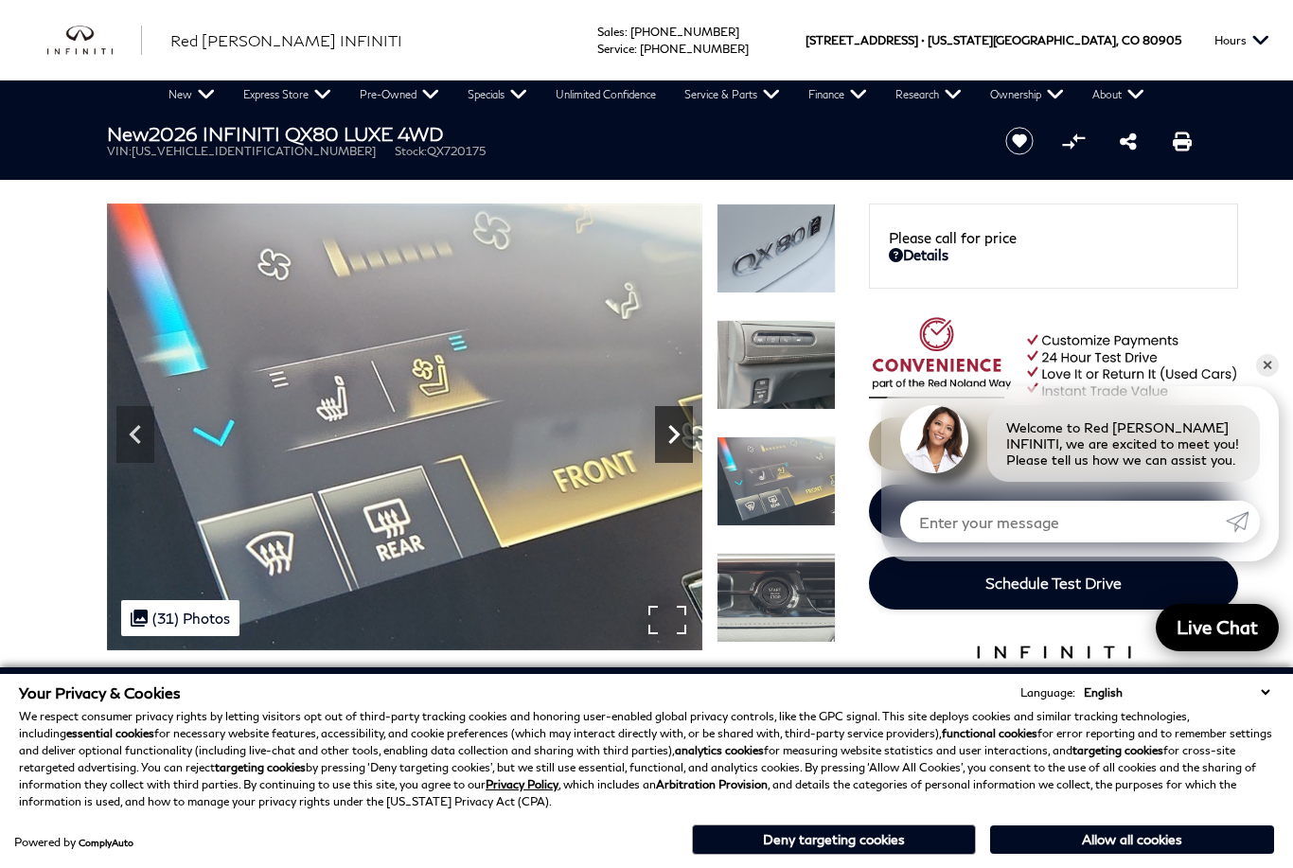
click at [681, 431] on icon "Next" at bounding box center [674, 434] width 38 height 38
